Goal: Find specific page/section: Find specific page/section

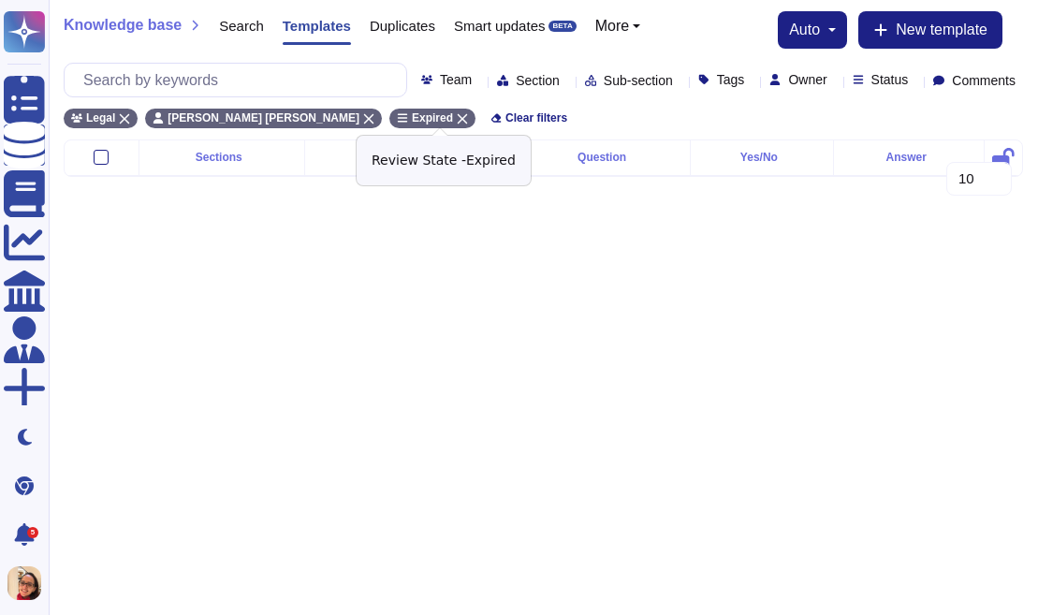
click at [468, 117] on icon at bounding box center [462, 118] width 11 height 11
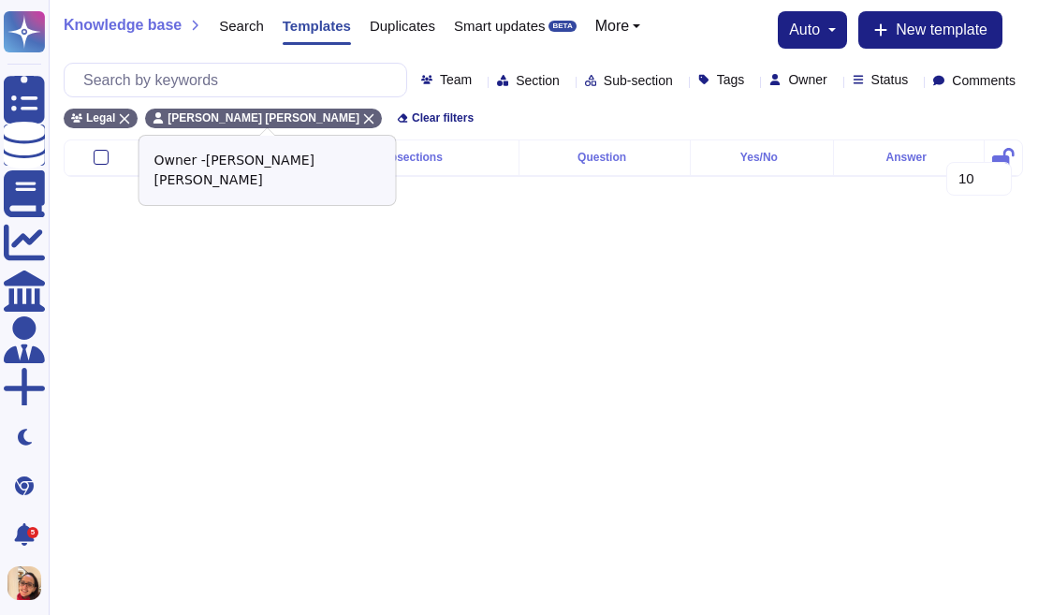
click at [373, 118] on icon at bounding box center [368, 118] width 11 height 11
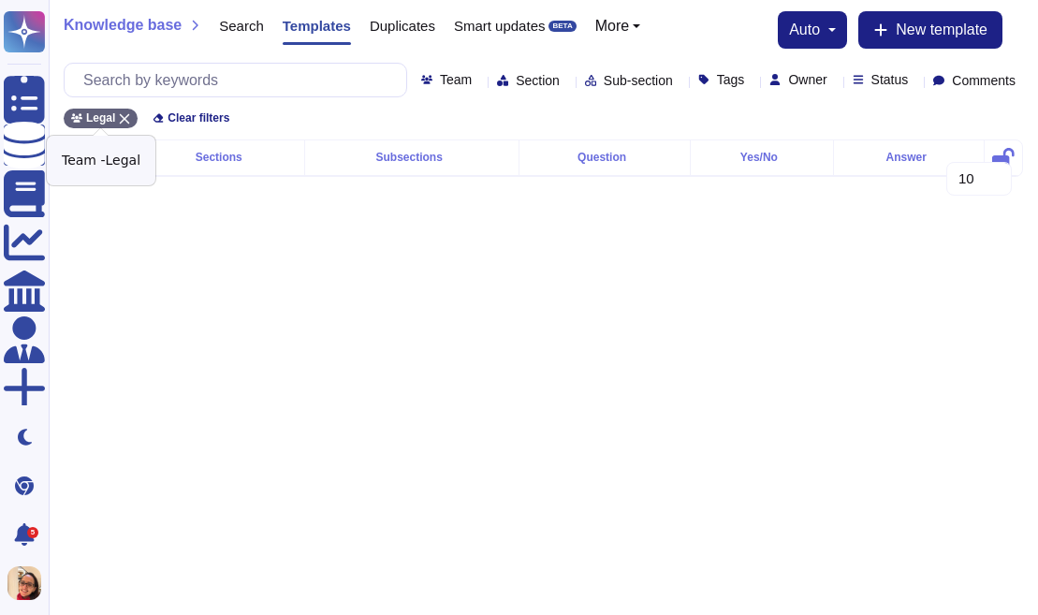
click at [132, 117] on div "Legal" at bounding box center [101, 119] width 74 height 20
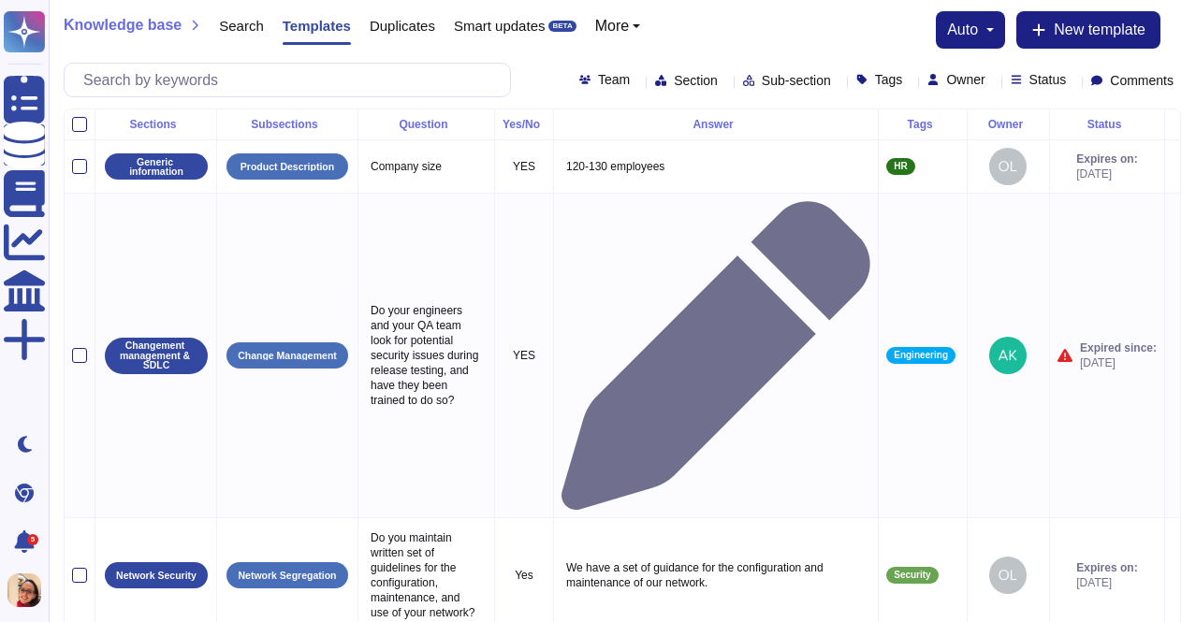
click at [910, 81] on icon at bounding box center [910, 81] width 0 height 0
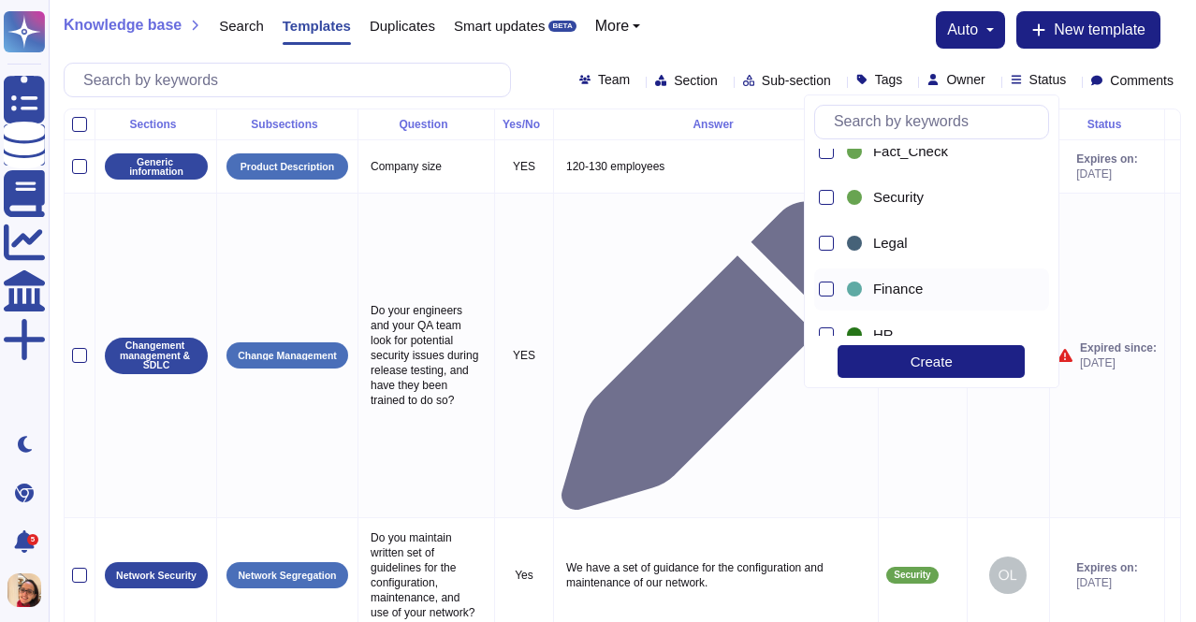
scroll to position [159, 0]
click at [827, 243] on div at bounding box center [826, 239] width 15 height 15
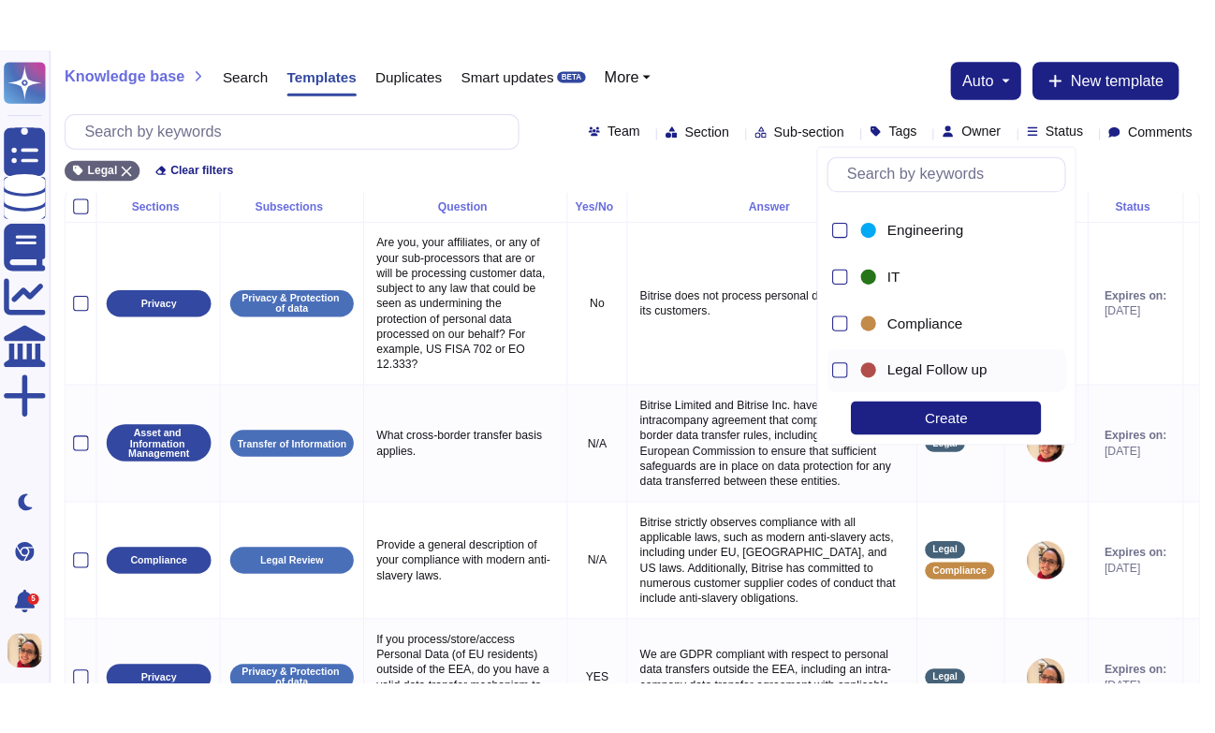
scroll to position [322, 0]
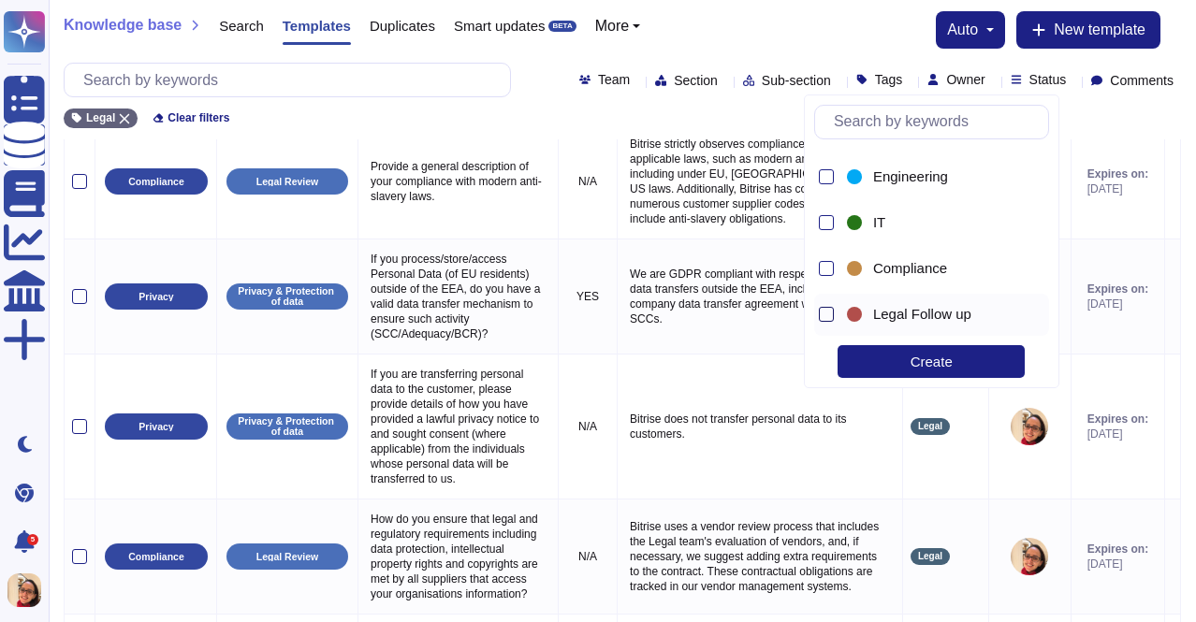
click at [830, 315] on div at bounding box center [826, 314] width 15 height 15
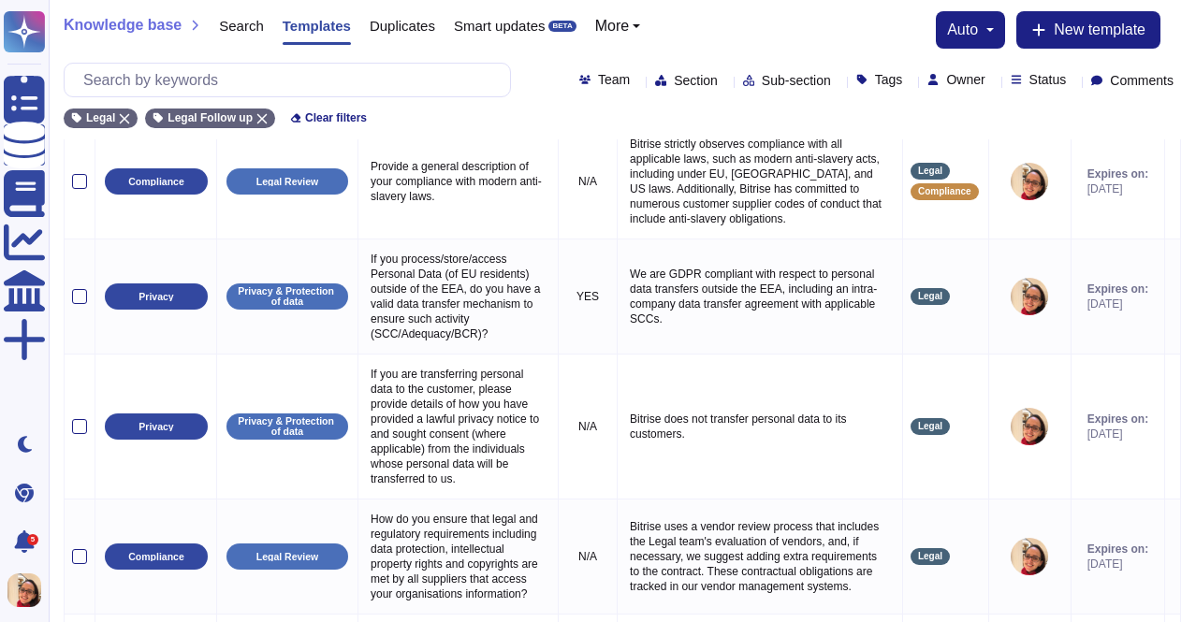
click at [691, 132] on div "Knowledge base Search Templates Duplicates Smart updates BETA More auto New tem…" at bounding box center [623, 69] width 1148 height 139
